Goal: Task Accomplishment & Management: Manage account settings

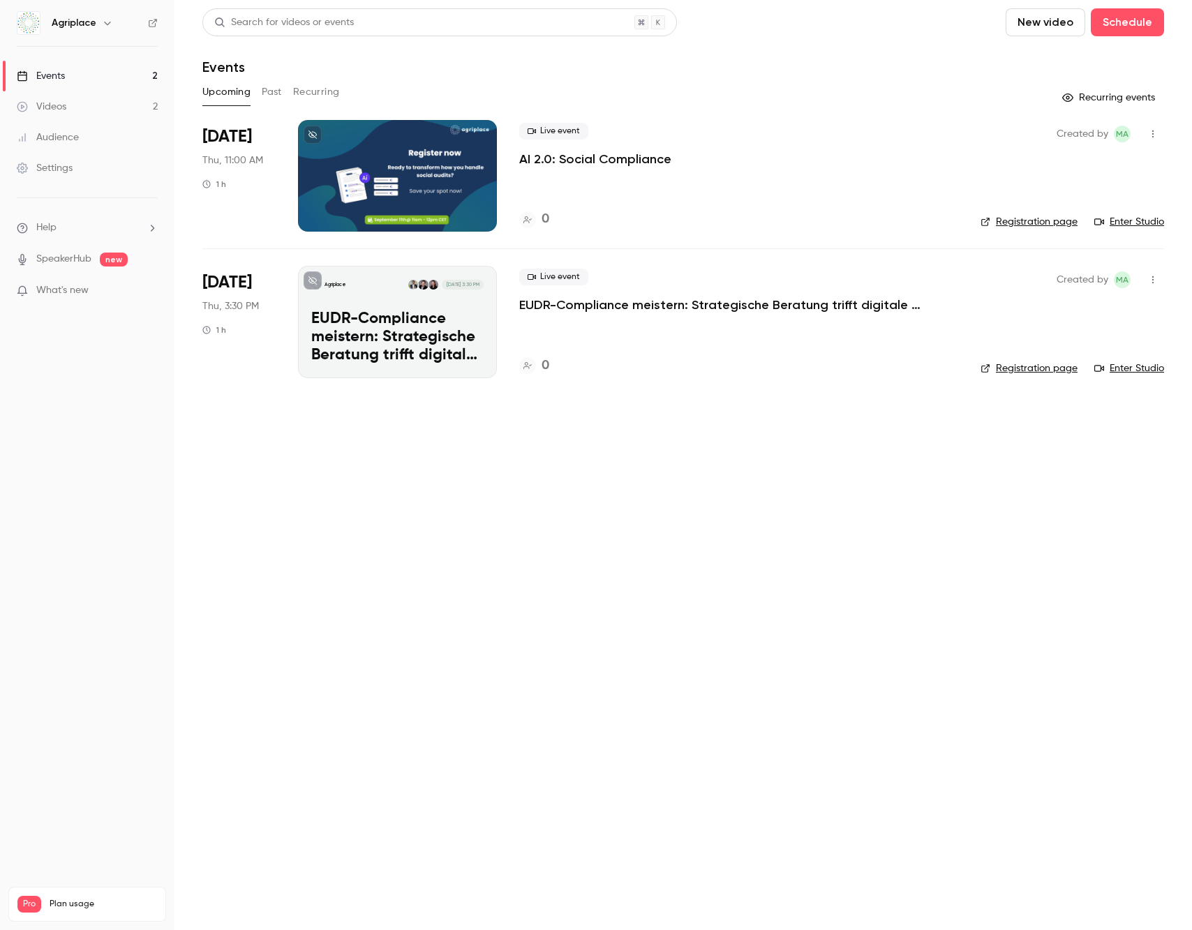
click at [1038, 375] on div "Created by MA Registration page Enter Studio" at bounding box center [1071, 322] width 183 height 112
click at [1037, 371] on link "Registration page" at bounding box center [1028, 368] width 97 height 14
click at [416, 307] on div "Agriplace Sep 25, 3:30 PM EUDR-Compliance meistern: Strategische Beratung triff…" at bounding box center [397, 322] width 199 height 112
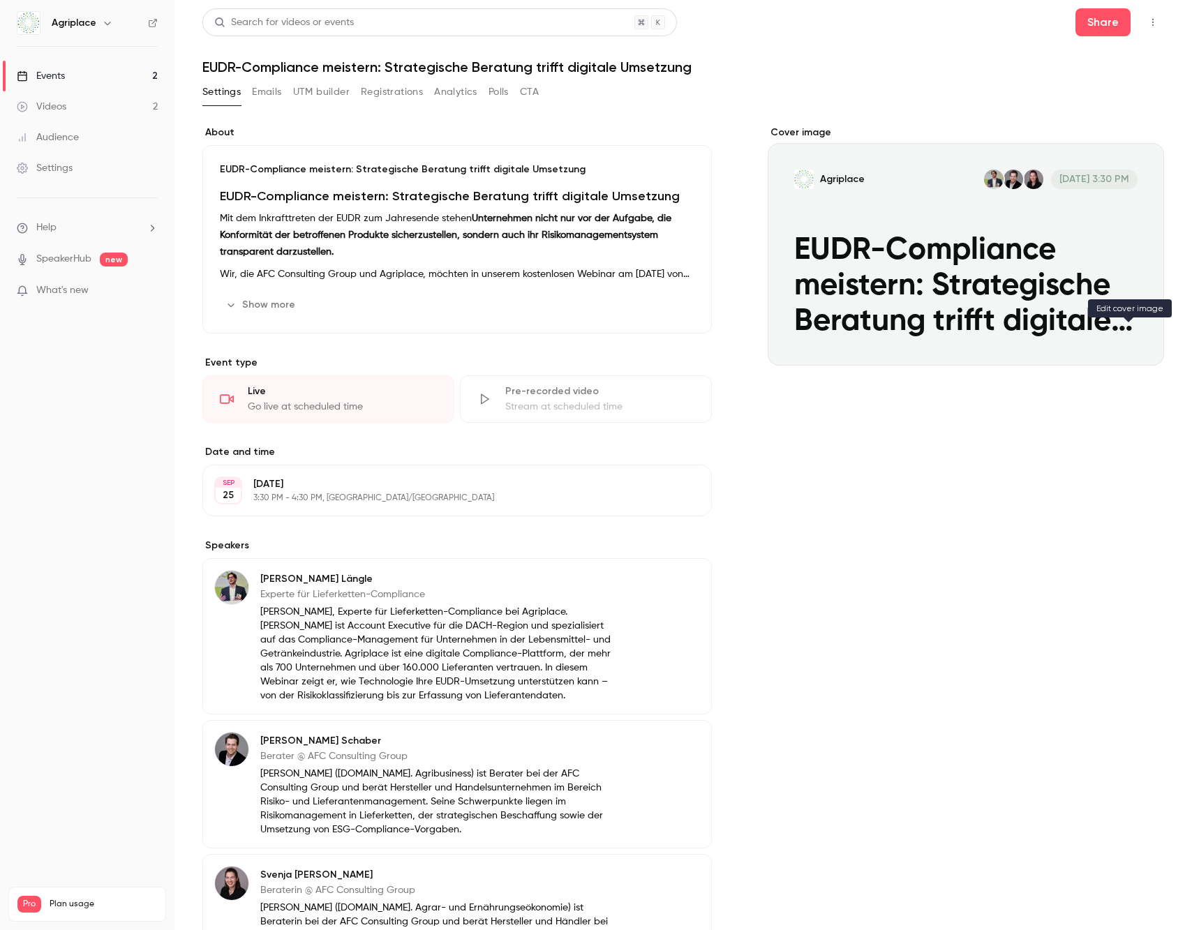
click at [1131, 339] on icon "Cover image" at bounding box center [1138, 340] width 15 height 11
click at [1131, 343] on icon "Cover image" at bounding box center [1138, 340] width 15 height 11
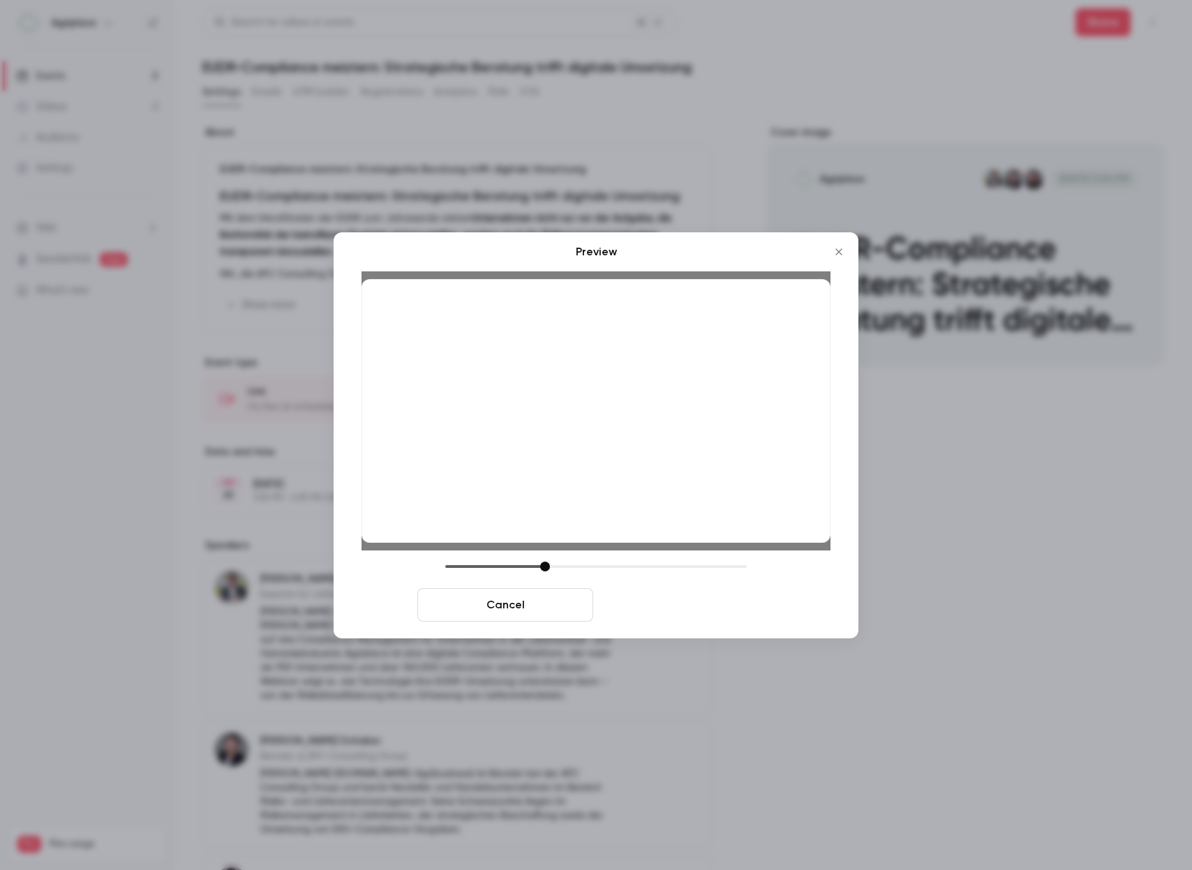
click at [689, 615] on button "Save cover" at bounding box center [687, 604] width 176 height 33
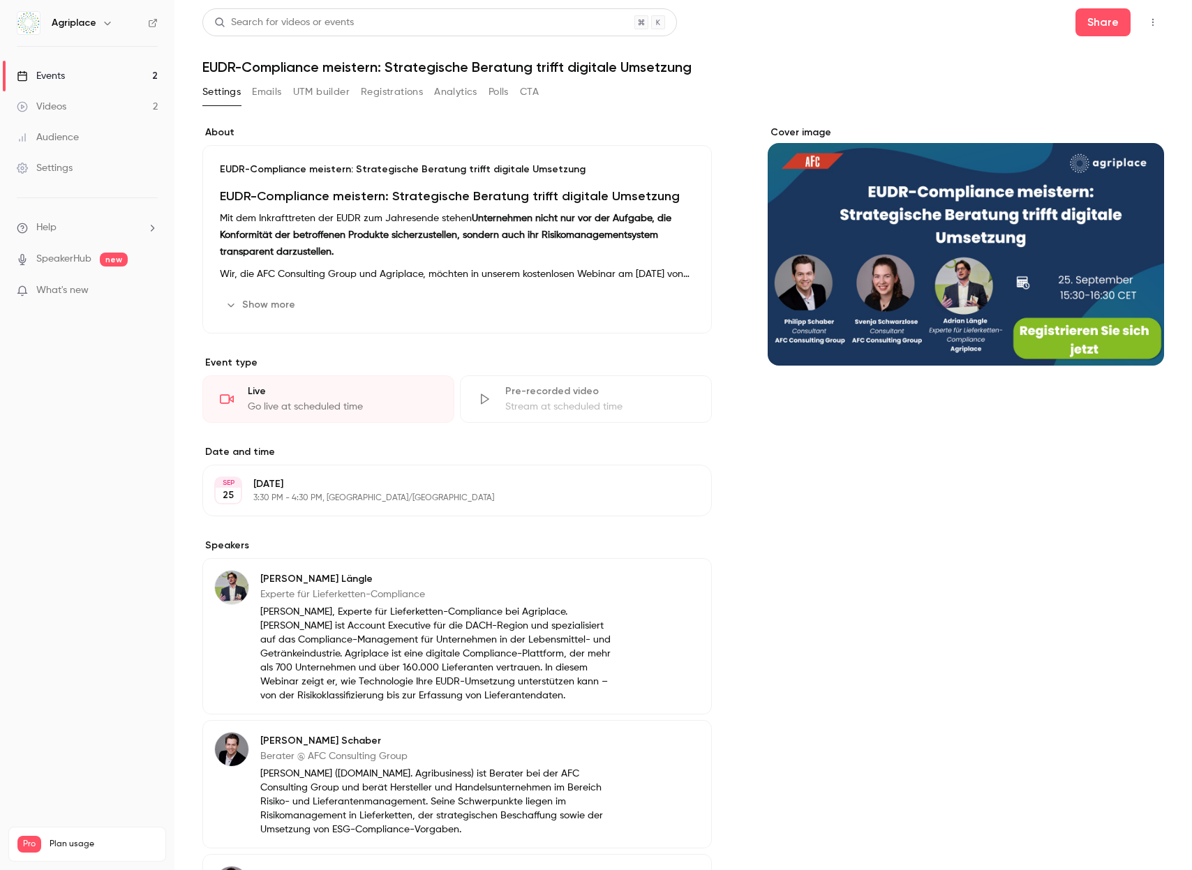
click at [401, 94] on button "Registrations" at bounding box center [392, 92] width 62 height 22
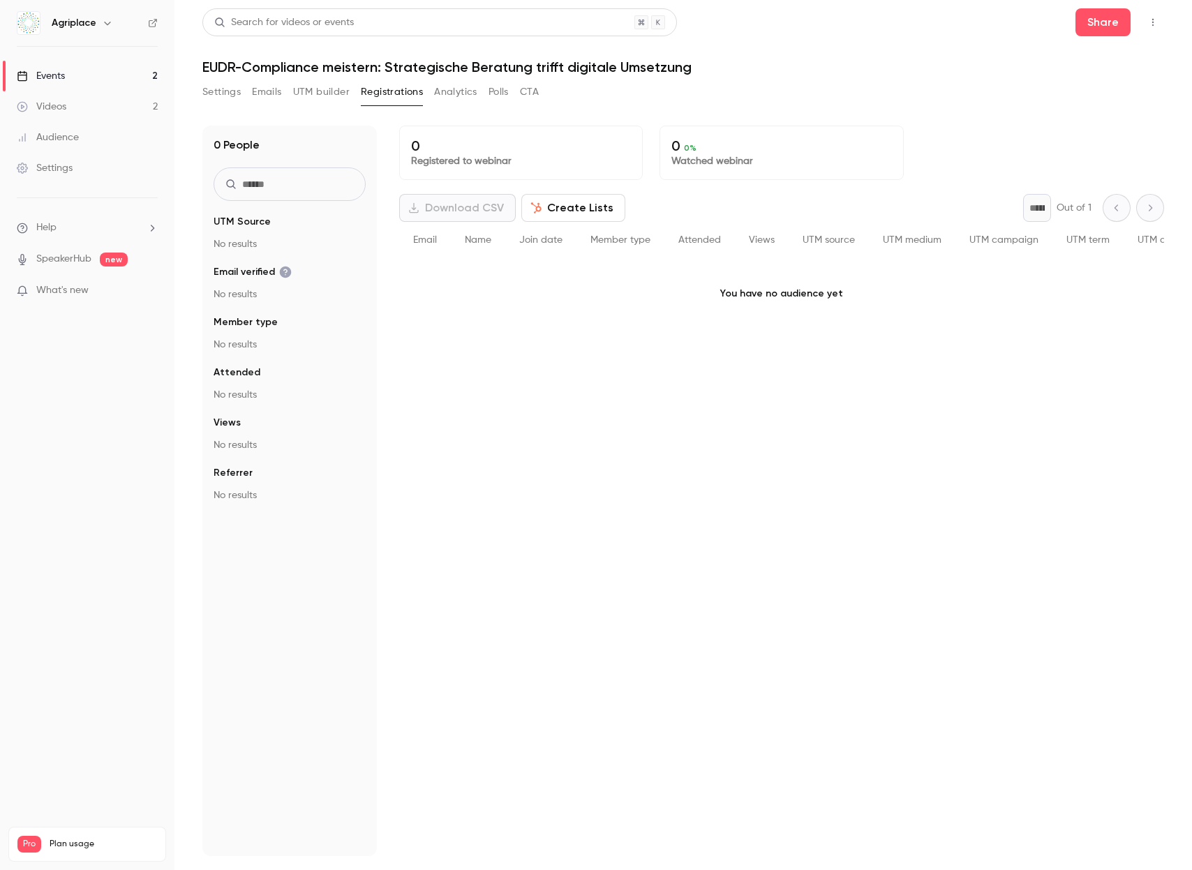
click at [227, 83] on button "Settings" at bounding box center [221, 92] width 38 height 22
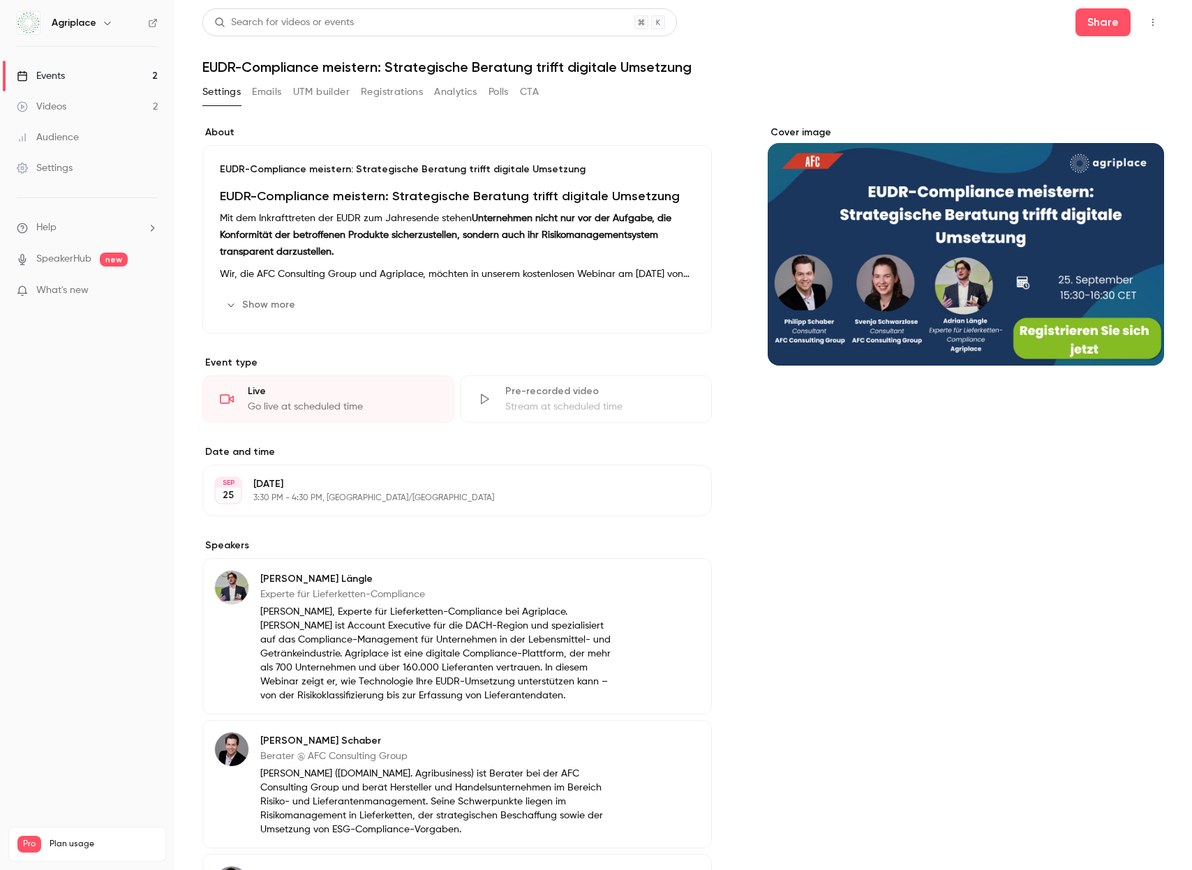
click at [70, 70] on link "Events 2" at bounding box center [87, 76] width 174 height 31
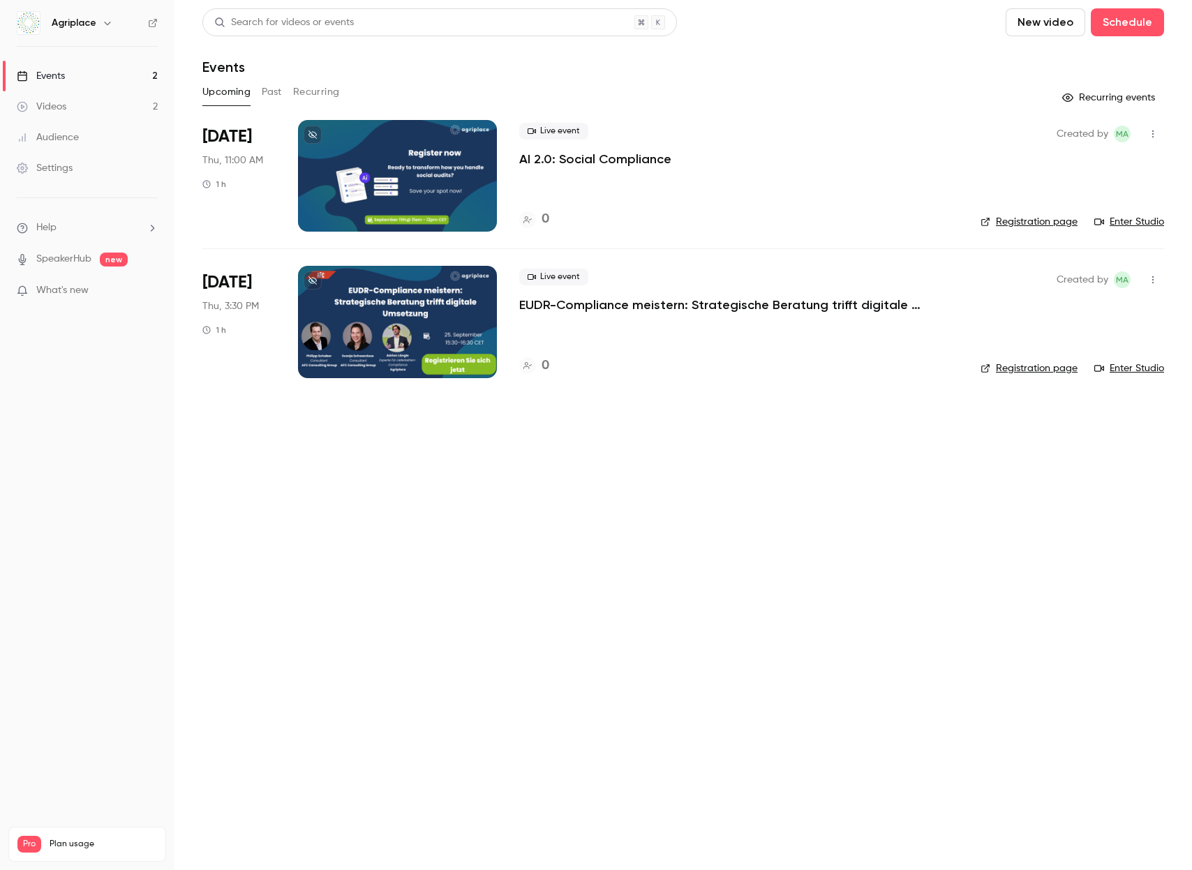
click at [1022, 370] on link "Registration page" at bounding box center [1028, 368] width 97 height 14
click at [648, 306] on p "EUDR-Compliance meistern: Strategische Beratung trifft digitale Umsetzung" at bounding box center [728, 305] width 419 height 17
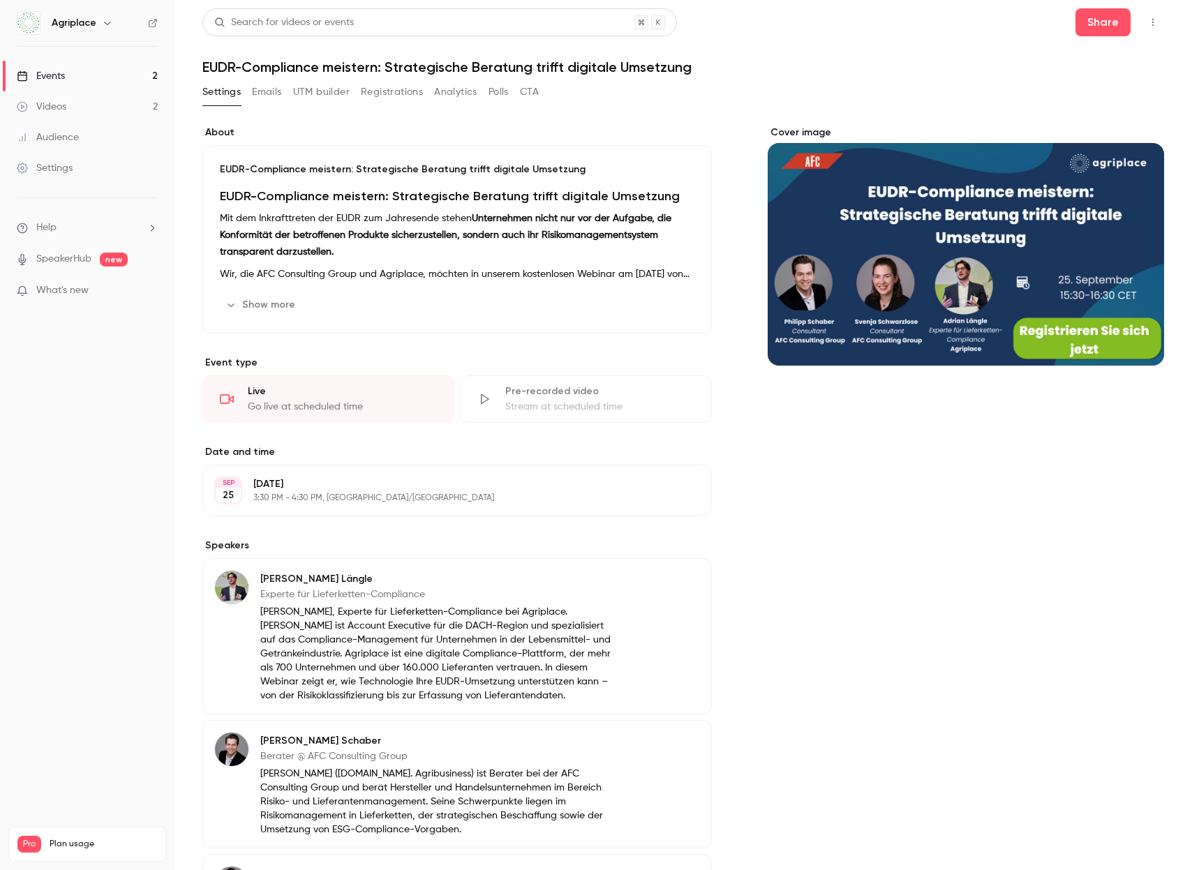
scroll to position [3, 0]
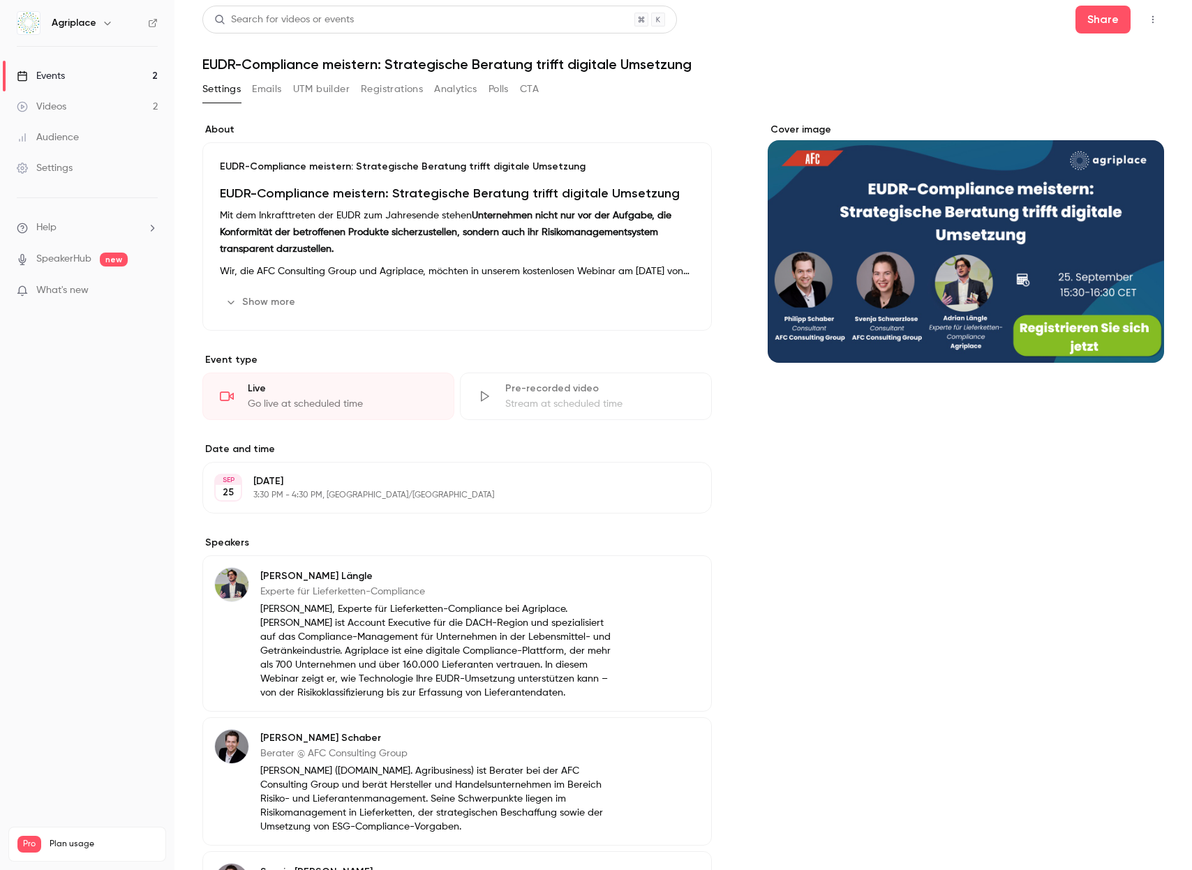
click at [371, 269] on p "Wir, die AFC Consulting Group und Agriplace, möchten in unserem kostenlosen Web…" at bounding box center [457, 271] width 474 height 17
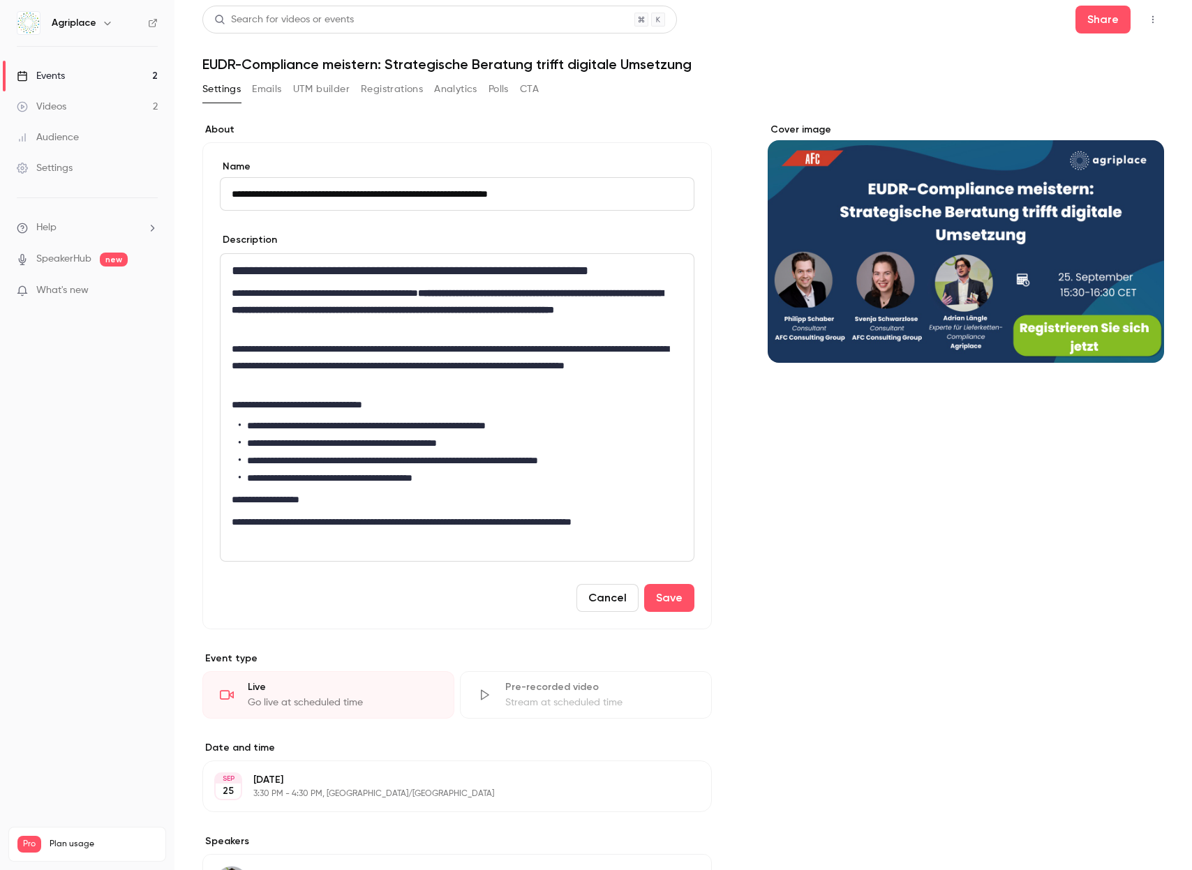
click at [470, 366] on p "**********" at bounding box center [454, 365] width 445 height 50
click at [403, 382] on p "**********" at bounding box center [454, 365] width 445 height 50
click at [680, 590] on button "Save" at bounding box center [669, 598] width 50 height 28
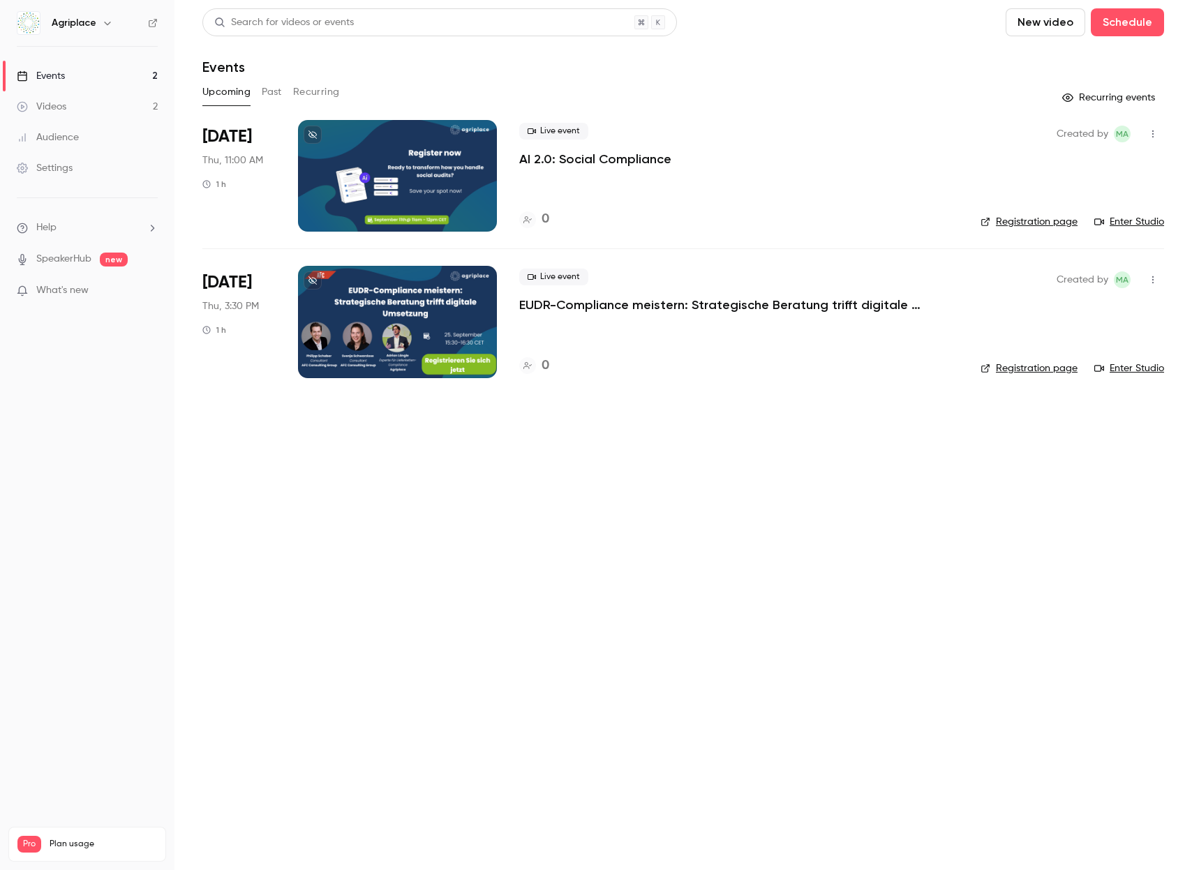
click at [626, 311] on p "EUDR-Compliance meistern: Strategische Beratung trifft digitale Umsetzung" at bounding box center [728, 305] width 419 height 17
click at [1021, 370] on link "Registration page" at bounding box center [1028, 368] width 97 height 14
